Goal: Task Accomplishment & Management: Check status

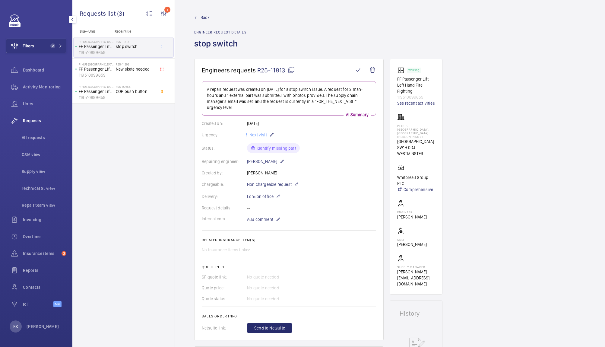
click at [45, 39] on button "Filters 2" at bounding box center [36, 46] width 60 height 14
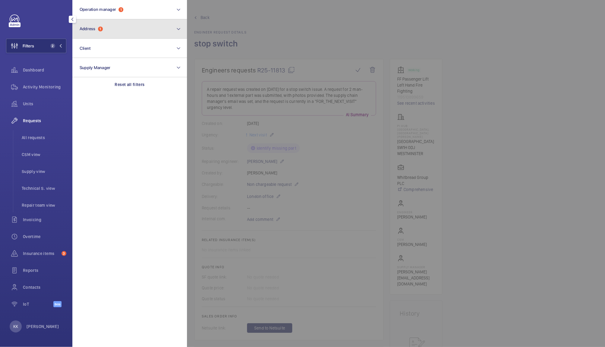
click at [121, 24] on button "Address 1" at bounding box center [129, 28] width 115 height 19
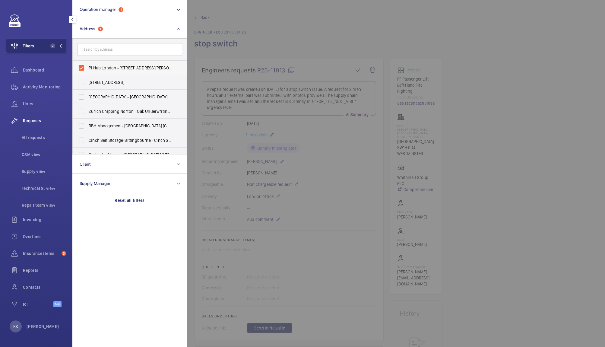
click at [125, 72] on label "PI Hub London - Westminster, St James Park - Dacre Street, WESTMINSTER SW1H 0DJ" at bounding box center [125, 68] width 105 height 14
click at [87, 72] on input "PI Hub London - Westminster, St James Park - Dacre Street, WESTMINSTER SW1H 0DJ" at bounding box center [81, 68] width 12 height 12
checkbox input "false"
click at [34, 91] on div "Activity Monitoring" at bounding box center [36, 87] width 60 height 14
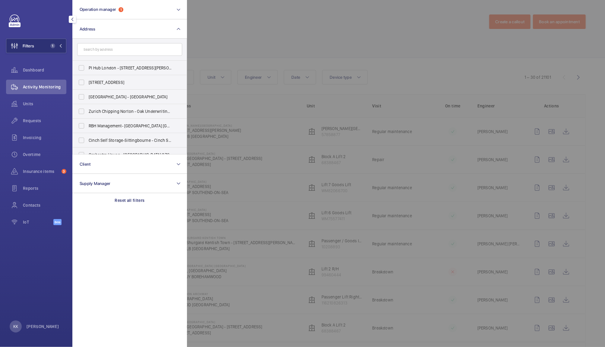
click at [281, 36] on div at bounding box center [489, 173] width 605 height 347
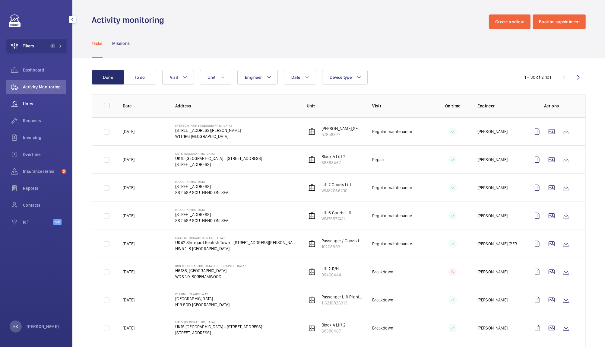
click at [24, 105] on span "Units" at bounding box center [44, 104] width 43 height 6
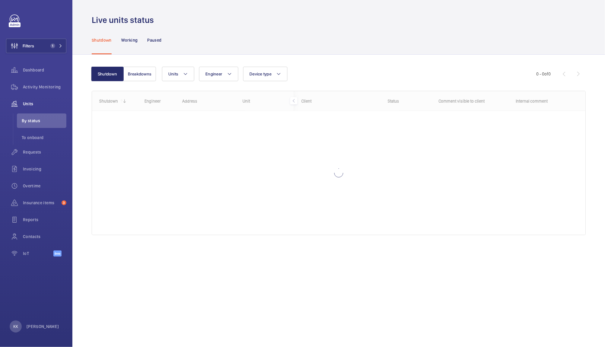
click at [353, 67] on div "Units Engineer Device type More filters Reset all filters" at bounding box center [349, 74] width 374 height 14
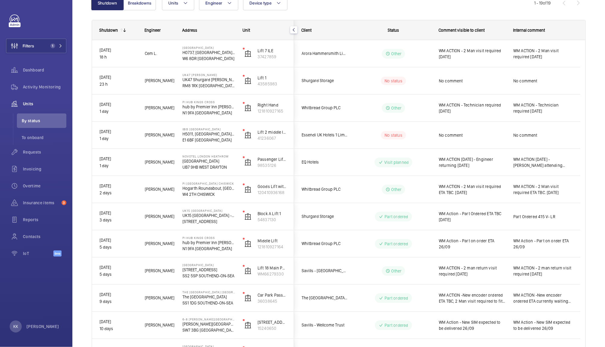
scroll to position [76, 0]
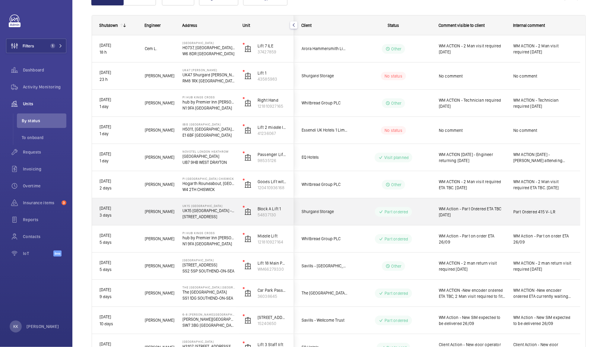
click at [475, 201] on div "WM Action - Part Ordered ETA TBC 26/09/25" at bounding box center [469, 212] width 74 height 26
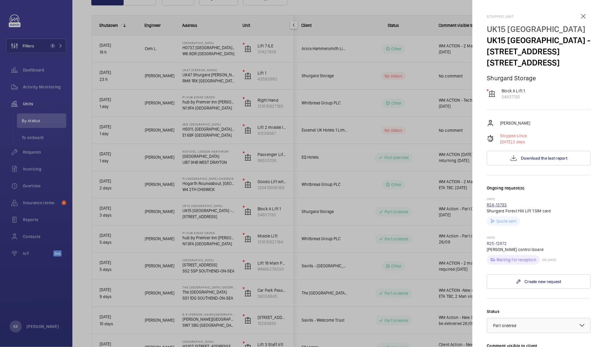
click at [495, 203] on link "R24-13793" at bounding box center [497, 204] width 20 height 5
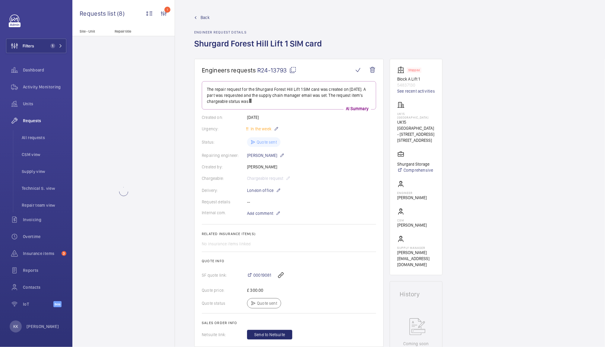
click at [256, 270] on div "00019081" at bounding box center [311, 275] width 129 height 14
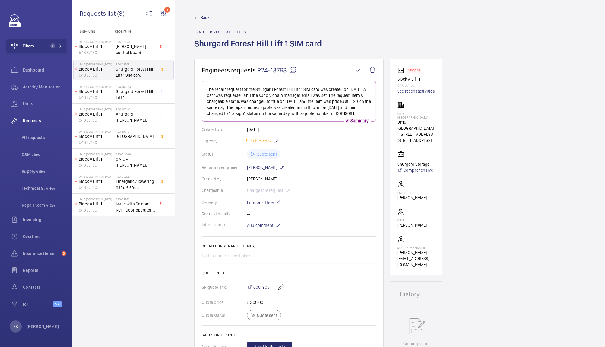
click at [258, 286] on span "00019081" at bounding box center [262, 287] width 18 height 6
click at [24, 108] on div "Units" at bounding box center [36, 104] width 60 height 14
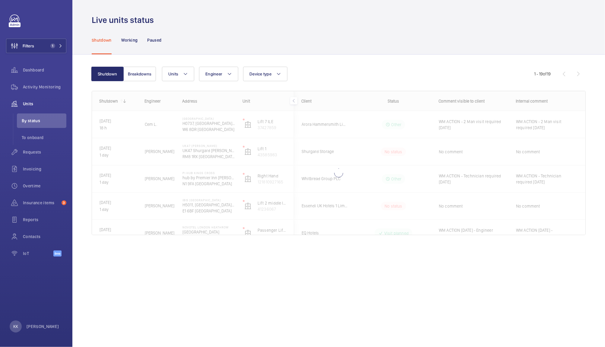
click at [403, 59] on div "Shutdown Breakdowns Units Engineer Device type More filters Reset all filters 1…" at bounding box center [339, 153] width 494 height 192
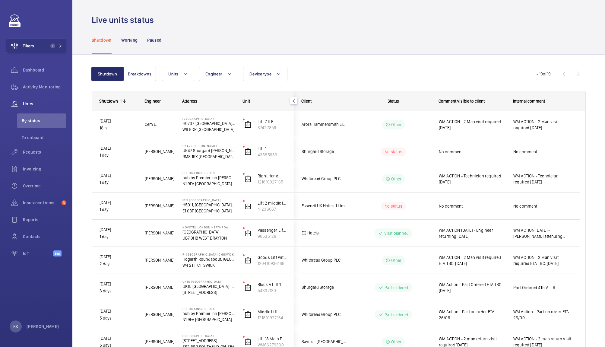
click at [545, 32] on div "Shutdown Working Paused" at bounding box center [339, 40] width 494 height 29
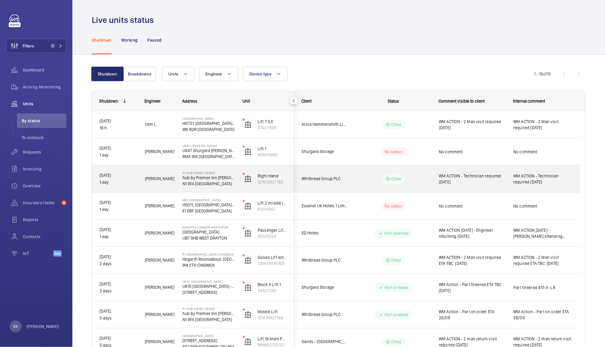
click at [468, 174] on span "WM ACTION - Technician required 29/09/25" at bounding box center [472, 179] width 67 height 12
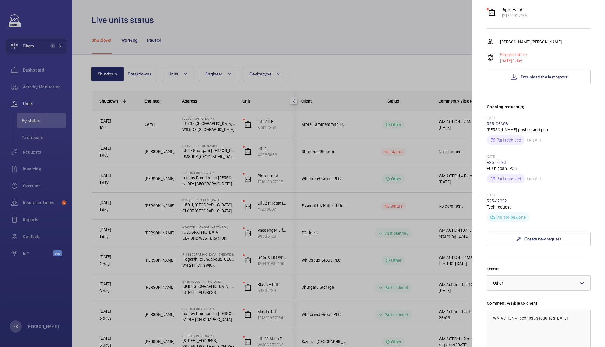
scroll to position [70, 0]
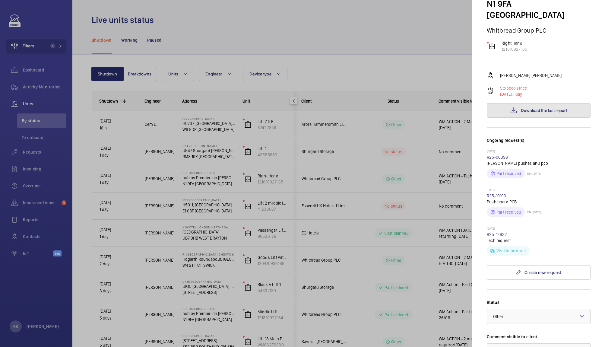
click at [546, 103] on button "Download the last report" at bounding box center [539, 110] width 104 height 14
click at [352, 68] on div at bounding box center [302, 173] width 605 height 347
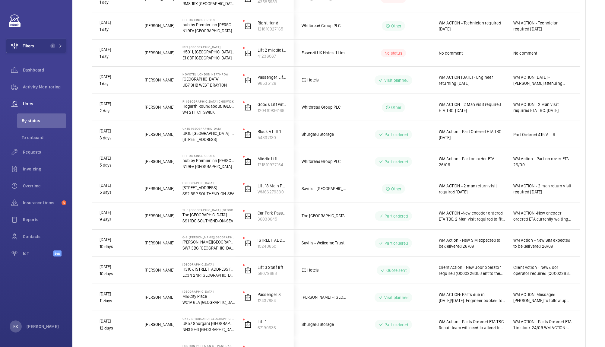
scroll to position [0, 0]
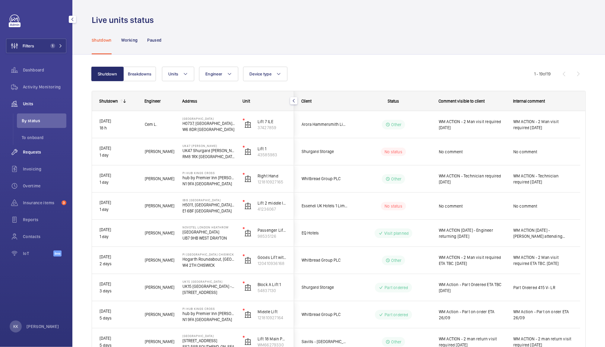
click at [30, 149] on span "Requests" at bounding box center [44, 152] width 43 height 6
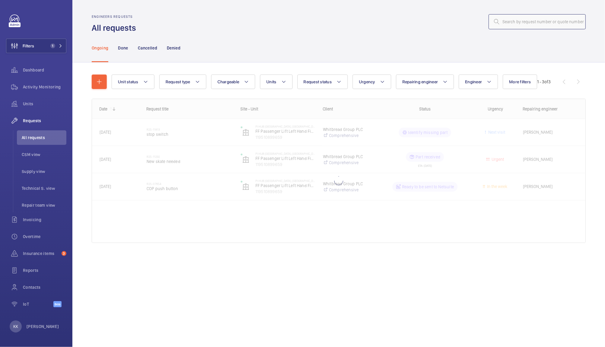
click at [543, 21] on input "text" at bounding box center [537, 21] width 97 height 15
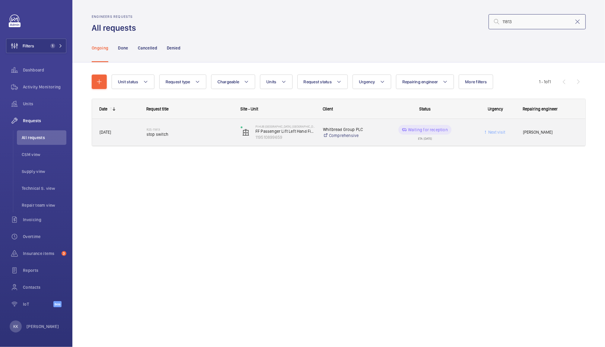
type input "11813"
click at [202, 126] on div "R25-11813 stop switch" at bounding box center [190, 132] width 86 height 17
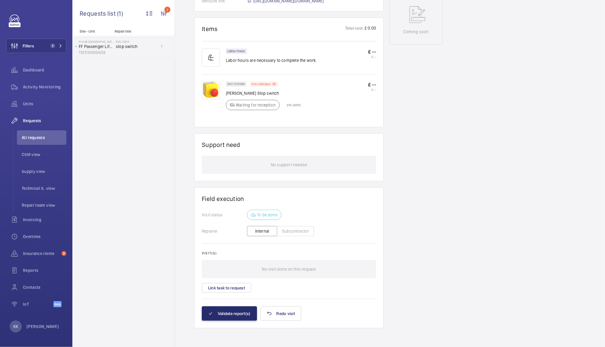
scroll to position [73, 0]
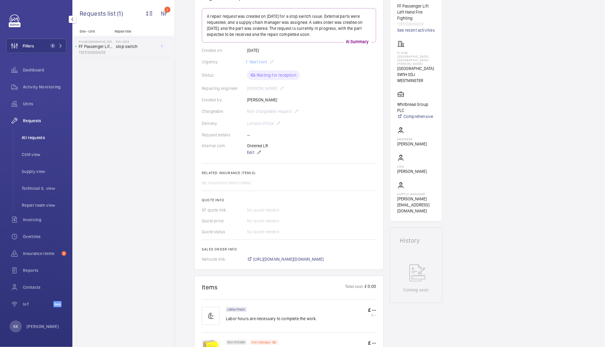
click at [37, 136] on span "All requests" at bounding box center [44, 138] width 45 height 6
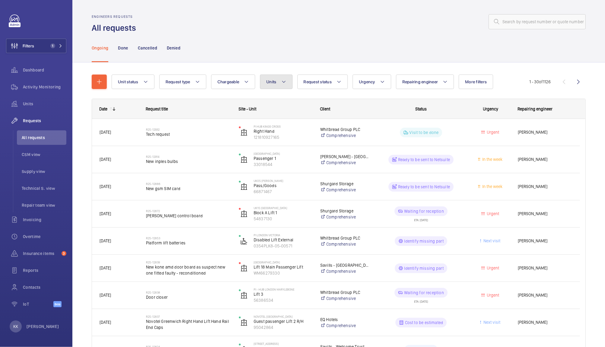
click at [270, 86] on button "Units" at bounding box center [276, 82] width 32 height 14
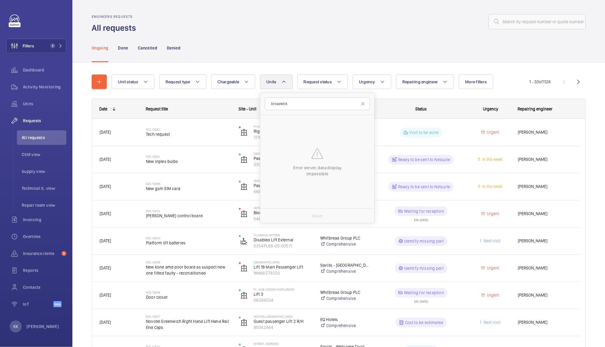
type input "broadwick"
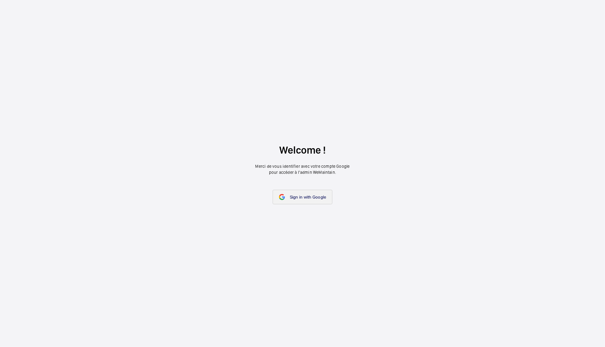
click at [280, 202] on link "Sign in with Google" at bounding box center [303, 197] width 60 height 14
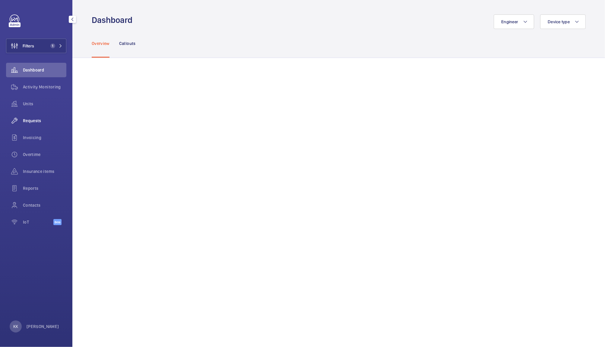
click at [28, 126] on div "Requests" at bounding box center [36, 120] width 60 height 14
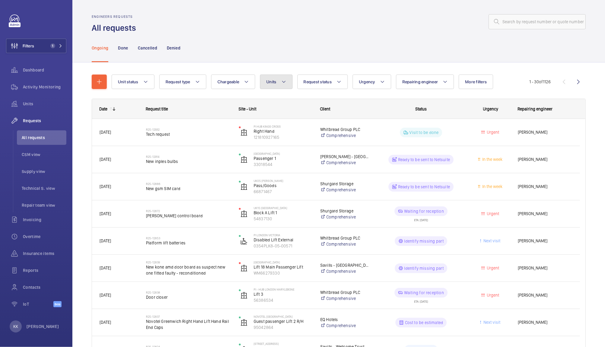
click at [269, 86] on button "Units" at bounding box center [276, 82] width 32 height 14
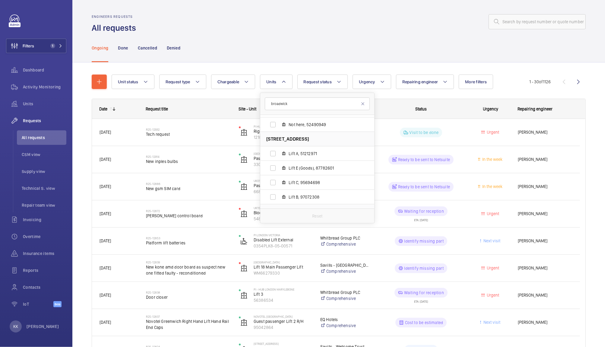
scroll to position [110, 0]
type input "broadwick"
click at [316, 129] on span "Lift A, 51212971" at bounding box center [324, 128] width 70 height 6
click at [279, 129] on input "Lift A, 51212971" at bounding box center [273, 128] width 12 height 12
checkbox input "true"
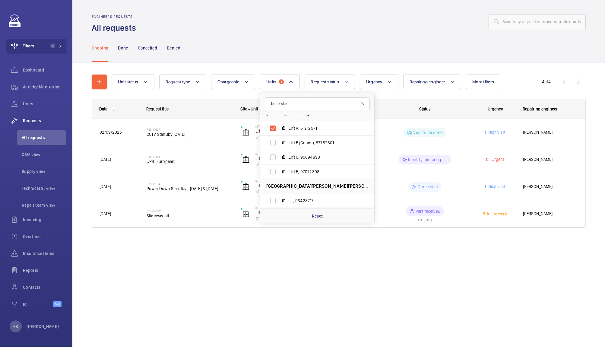
click at [339, 17] on div at bounding box center [363, 21] width 446 height 14
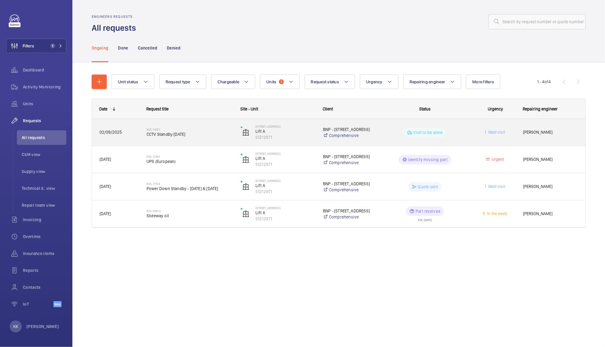
click at [175, 130] on h2 "R25-11657" at bounding box center [190, 130] width 86 height 4
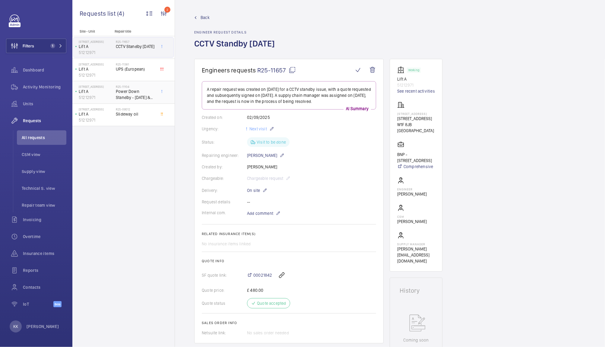
click at [127, 102] on div "30 Broadwick St Lift A 51212971 R25-11104 Power Down Standby - Saturday 11th & …" at bounding box center [123, 92] width 102 height 23
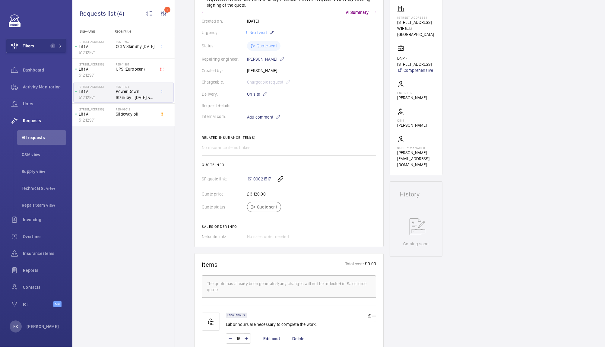
scroll to position [100, 0]
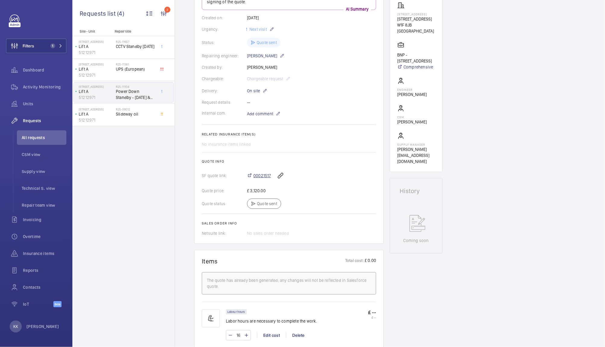
click at [261, 179] on span "00021517" at bounding box center [261, 176] width 17 height 6
click at [40, 134] on li "All requests" at bounding box center [41, 137] width 49 height 14
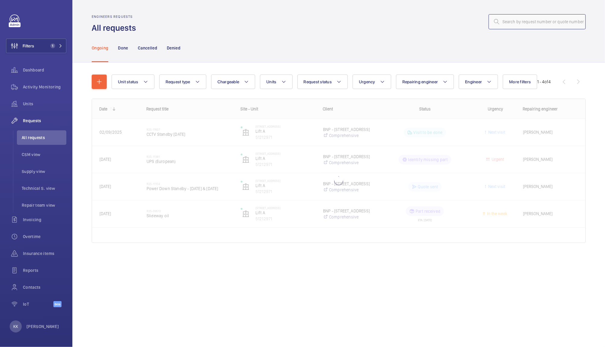
click at [529, 25] on input "text" at bounding box center [537, 21] width 97 height 15
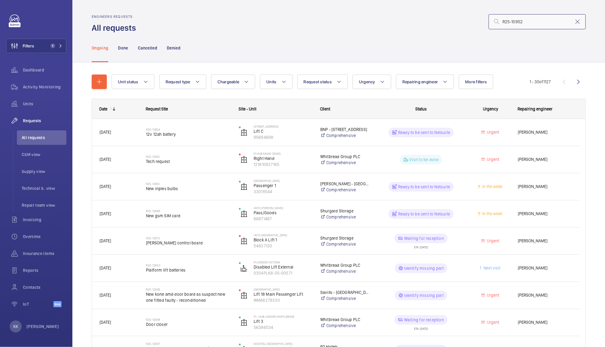
type input "R25-10952"
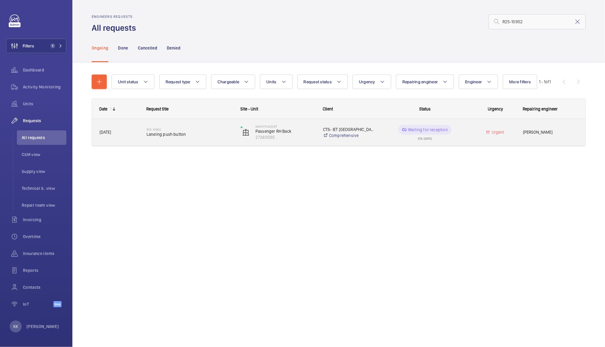
click at [189, 135] on span "Landing push button" at bounding box center [190, 134] width 86 height 6
